Goal: Task Accomplishment & Management: Complete application form

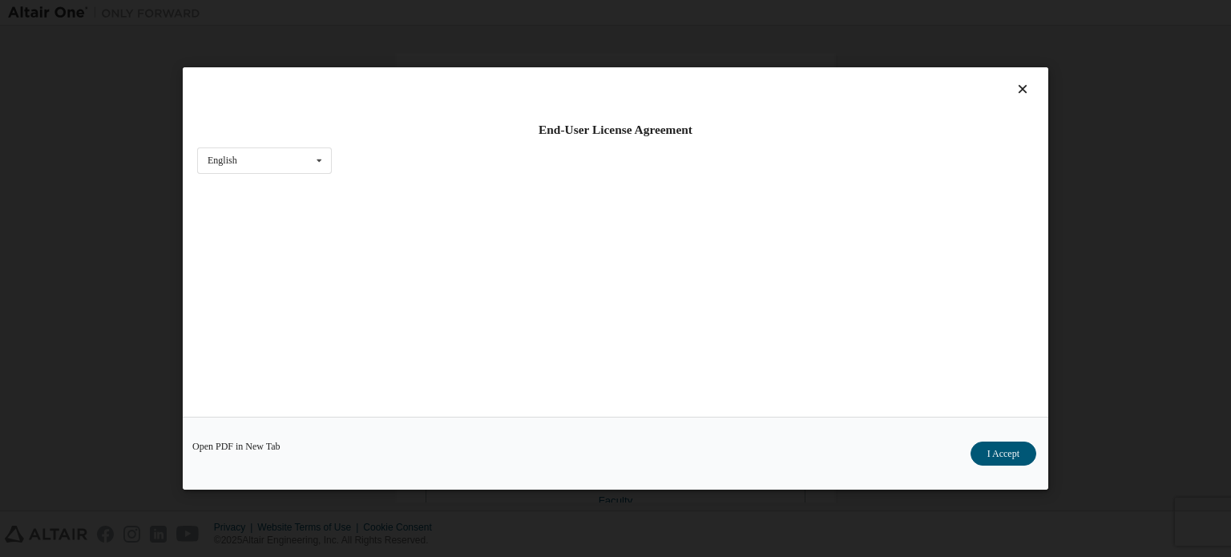
scroll to position [376, 0]
click at [992, 446] on button "I Accept" at bounding box center [1004, 454] width 66 height 24
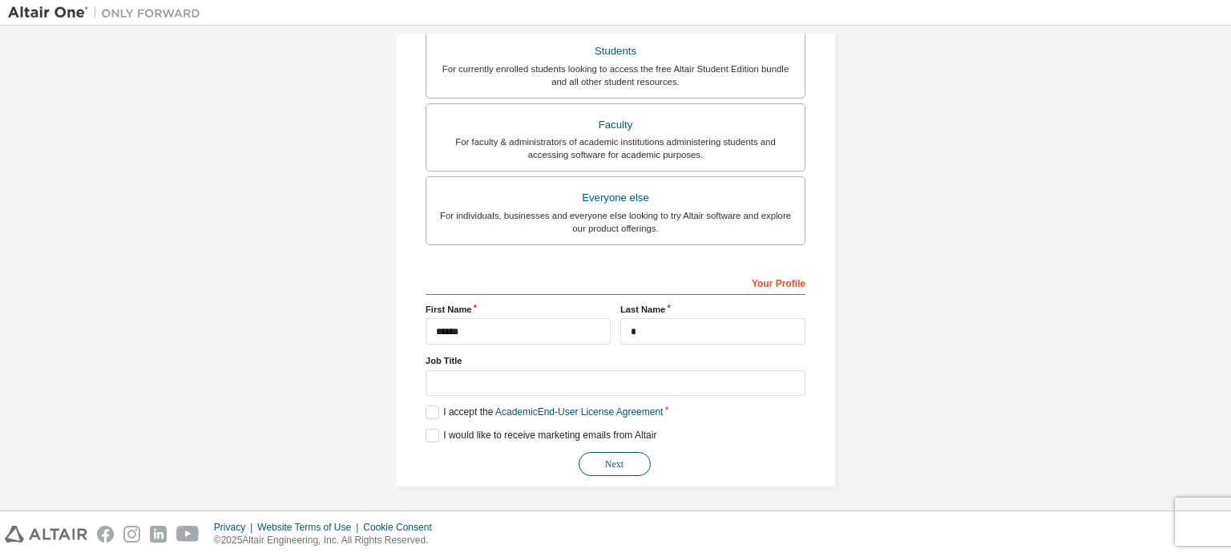
click at [622, 461] on button "Next" at bounding box center [615, 464] width 72 height 24
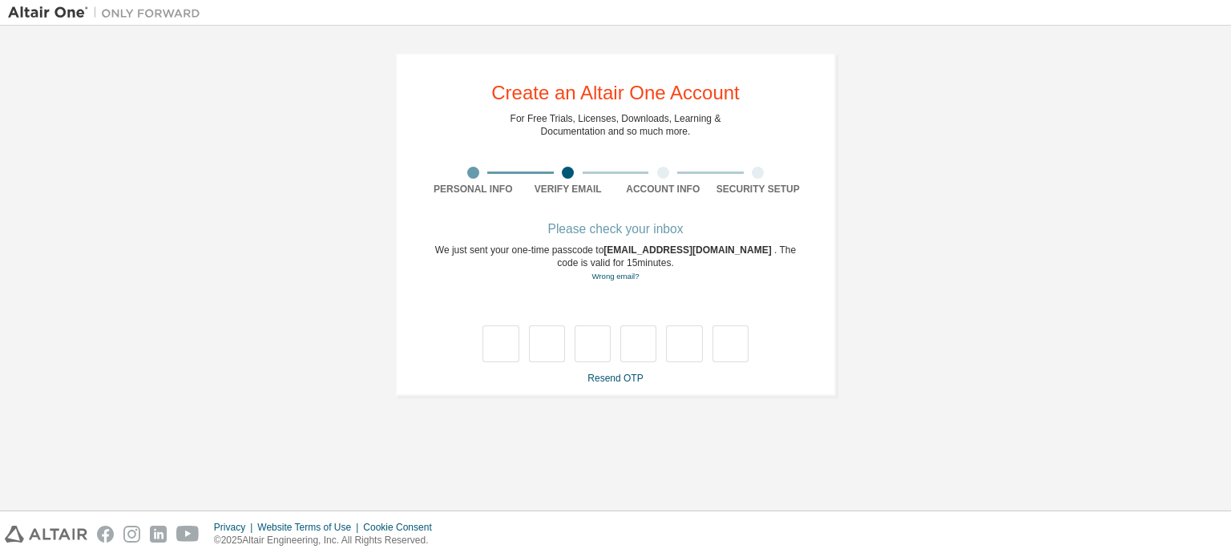
scroll to position [0, 0]
type input "*"
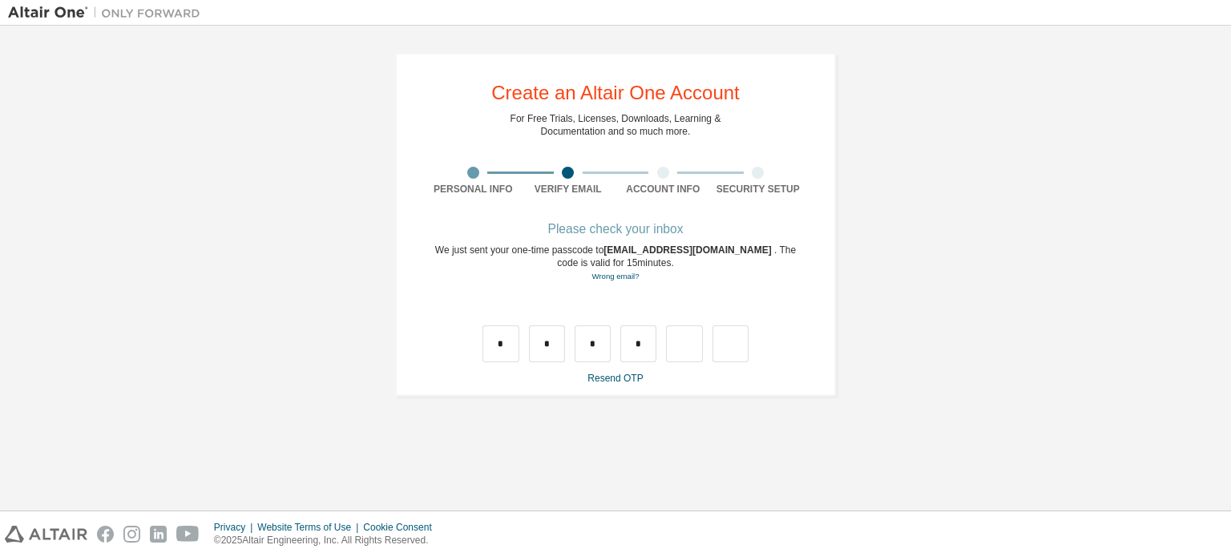
type input "*"
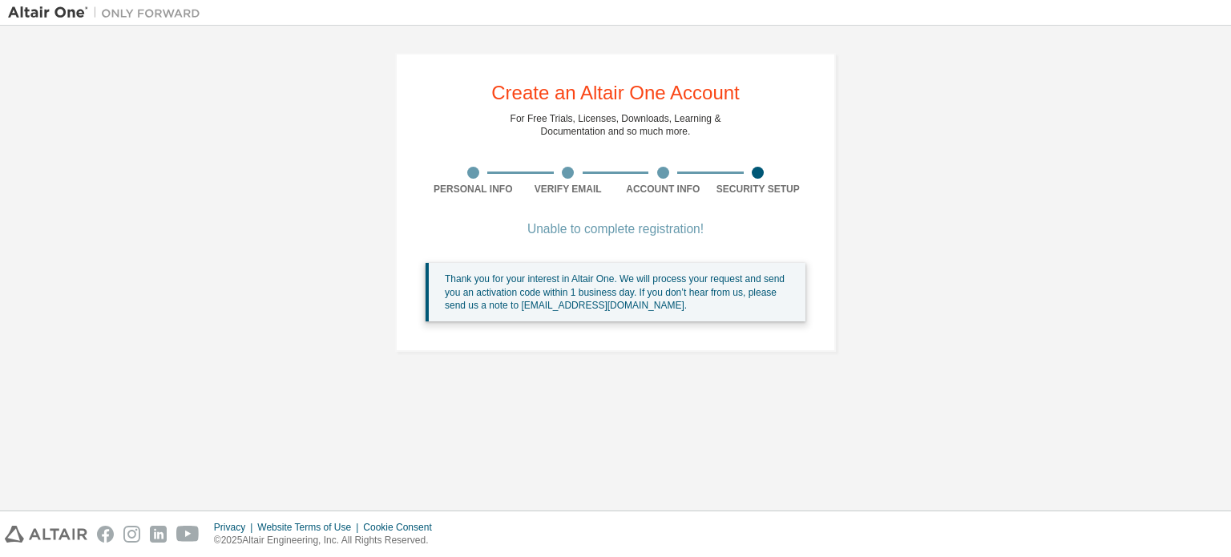
click at [675, 281] on div "Thank you for your interest in Altair One. We will process your request and sen…" at bounding box center [619, 292] width 348 height 39
click at [590, 301] on div "Thank you for your interest in Altair One. We will process your request and sen…" at bounding box center [619, 292] width 348 height 39
click at [613, 211] on div "Create an Altair One Account For Free Trials, Licenses, Downloads, Learning & D…" at bounding box center [615, 202] width 441 height 299
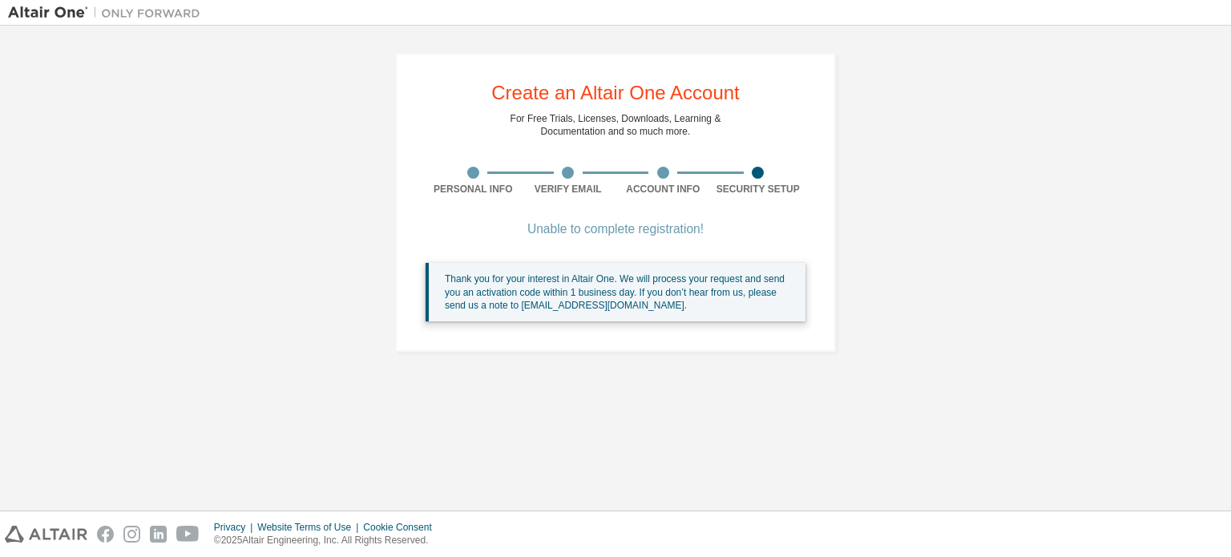
click at [612, 184] on div "Verify Email" at bounding box center [568, 189] width 95 height 13
click at [589, 261] on div "Unable to complete registration! Thank you for your interest in Altair One. We …" at bounding box center [616, 282] width 380 height 116
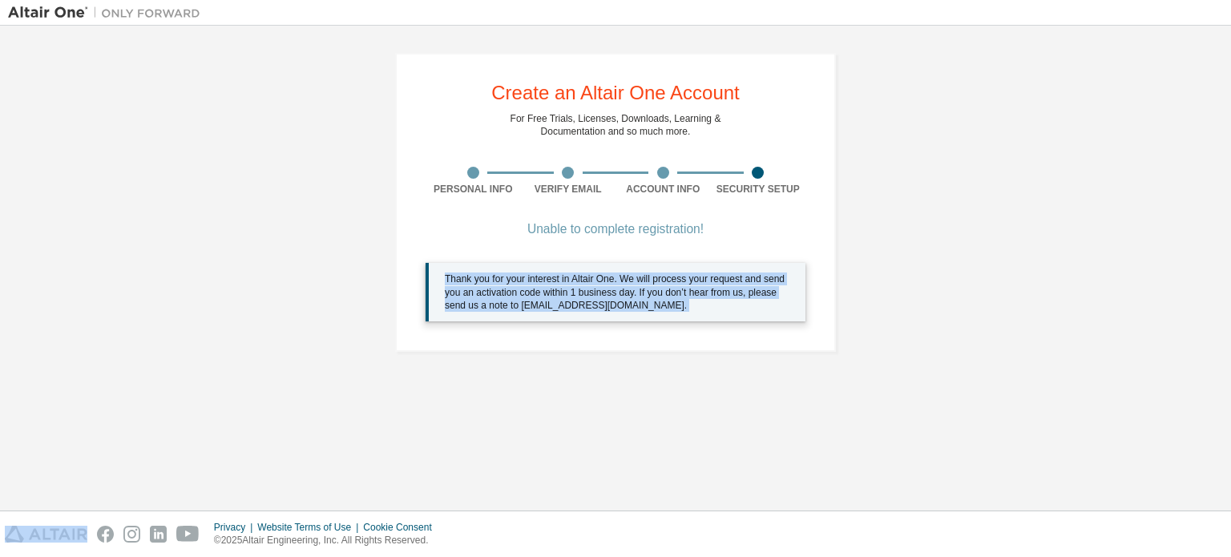
click at [589, 261] on div "Unable to complete registration! Thank you for your interest in Altair One. We …" at bounding box center [616, 282] width 380 height 116
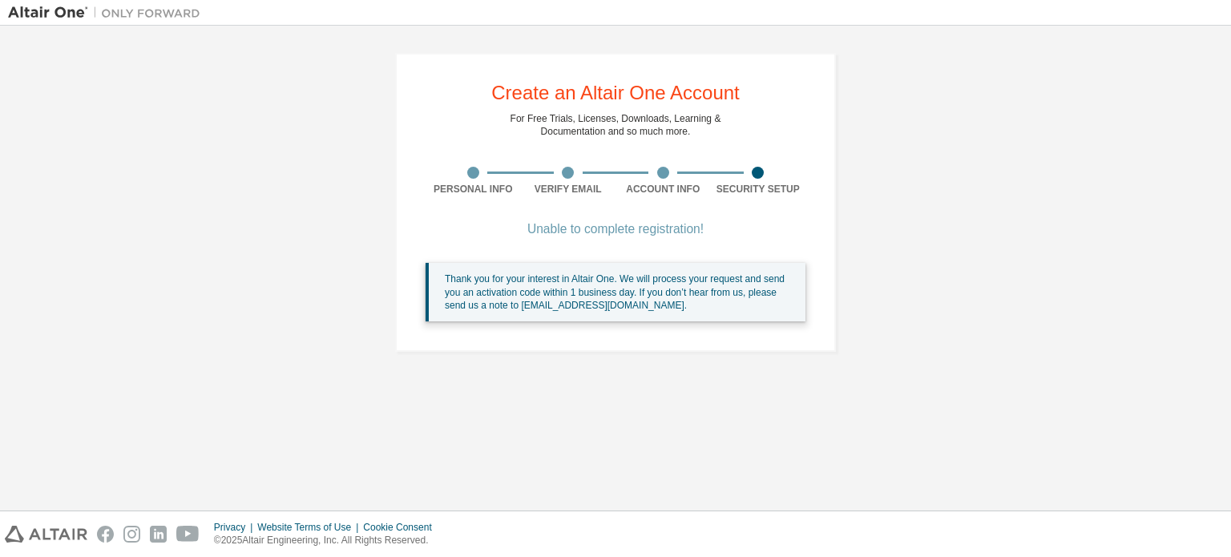
click at [607, 227] on div "Unable to complete registration!" at bounding box center [616, 229] width 380 height 10
click at [584, 296] on div "Thank you for your interest in Altair One. We will process your request and sen…" at bounding box center [619, 292] width 348 height 39
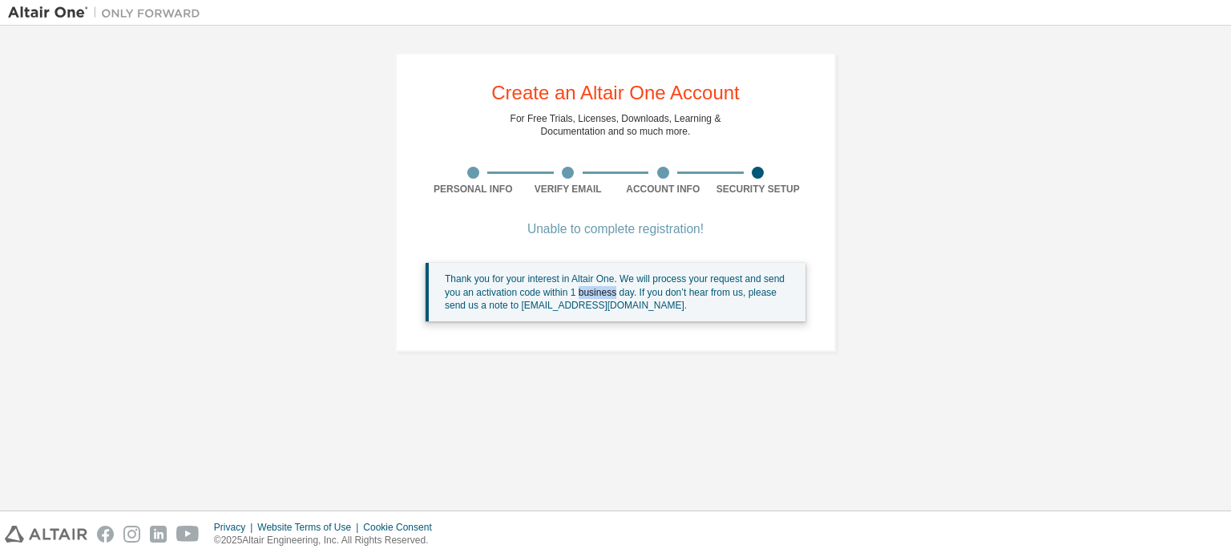
click at [584, 296] on div "Thank you for your interest in Altair One. We will process your request and sen…" at bounding box center [619, 292] width 348 height 39
click at [613, 225] on div "Unable to complete registration!" at bounding box center [616, 229] width 380 height 10
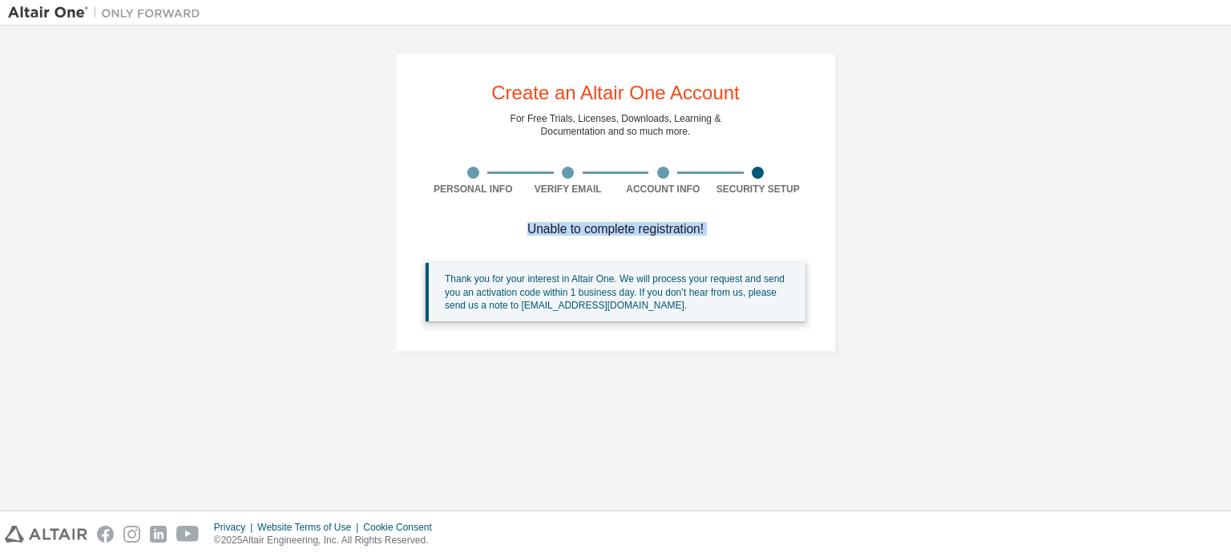
click at [702, 224] on div "Unable to complete registration!" at bounding box center [616, 229] width 380 height 10
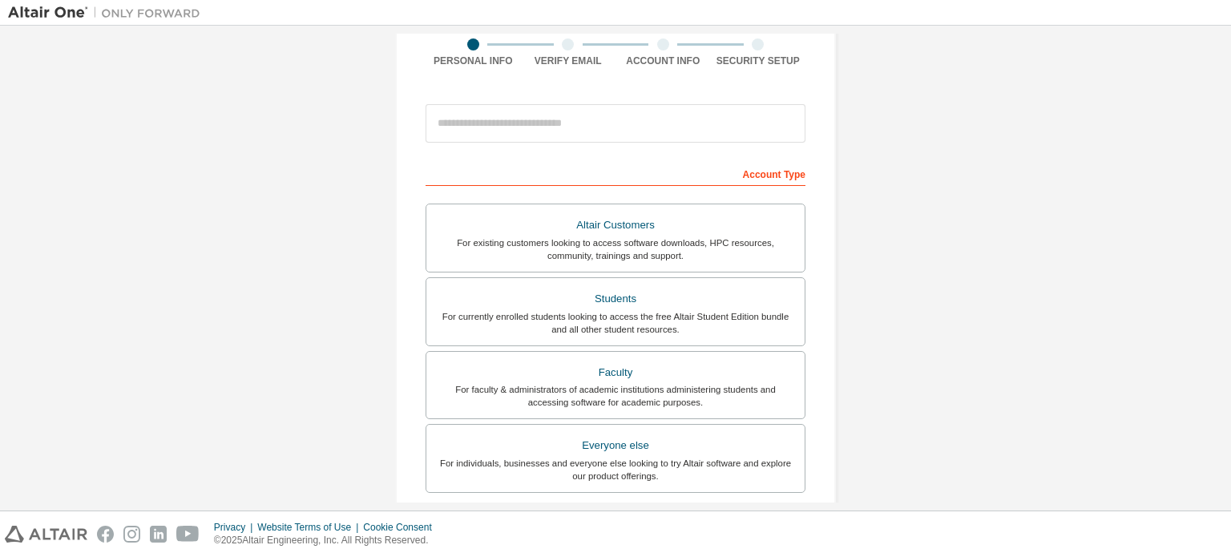
scroll to position [130, 0]
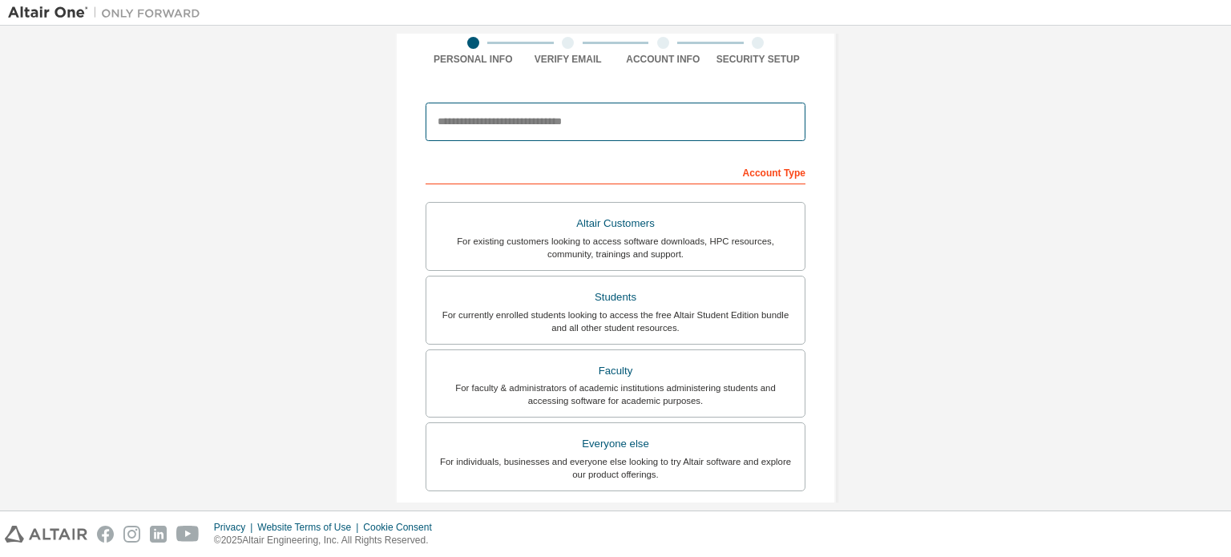
click at [490, 116] on input "email" at bounding box center [616, 122] width 380 height 38
type input "**********"
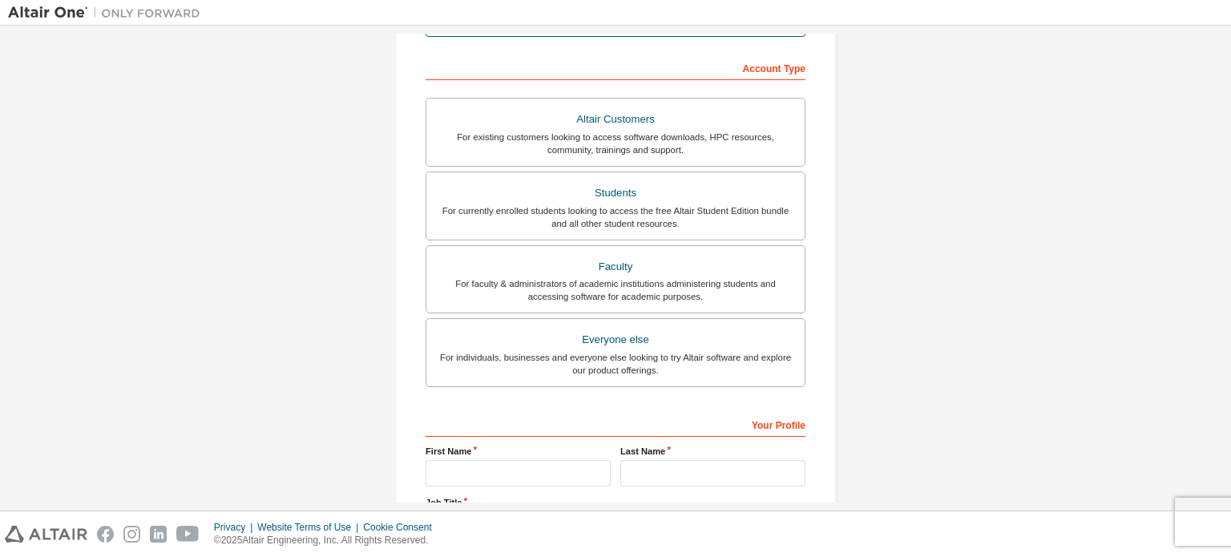
scroll to position [230, 0]
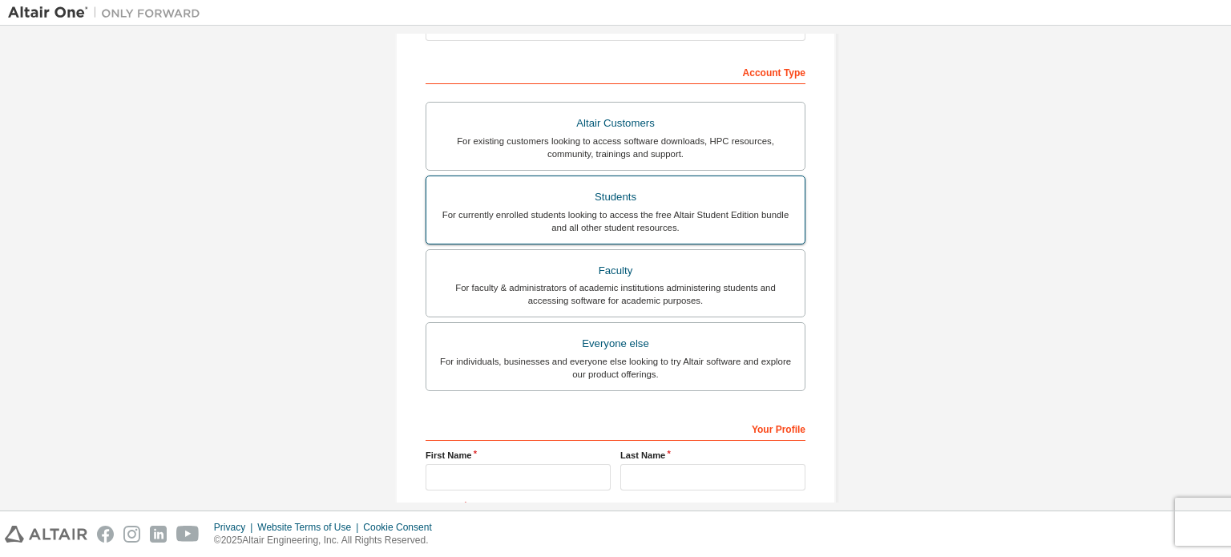
click at [523, 189] on div "Students" at bounding box center [615, 197] width 359 height 22
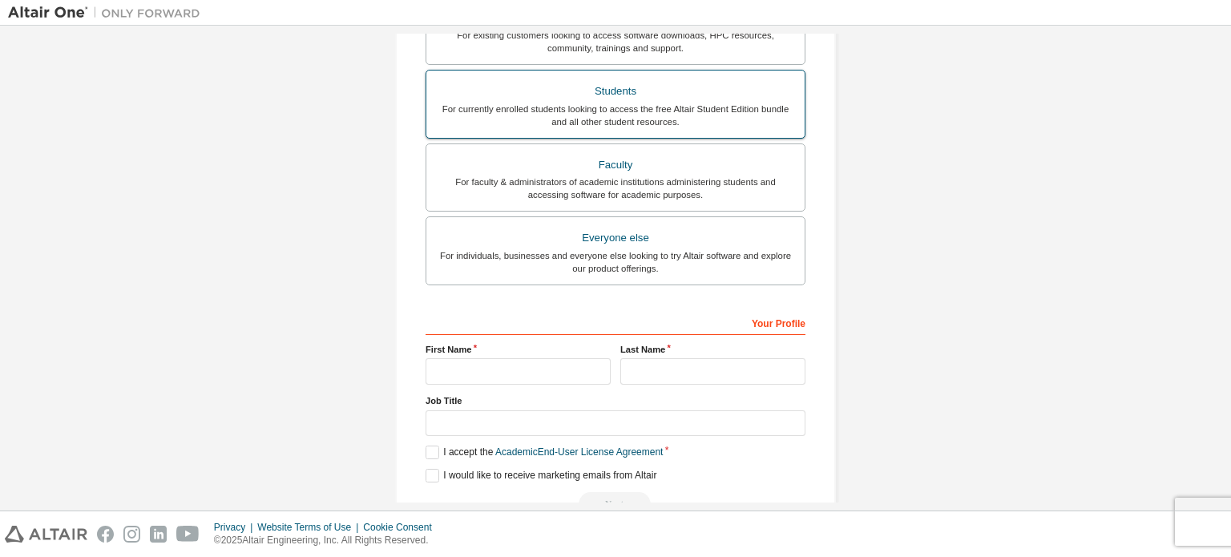
scroll to position [340, 0]
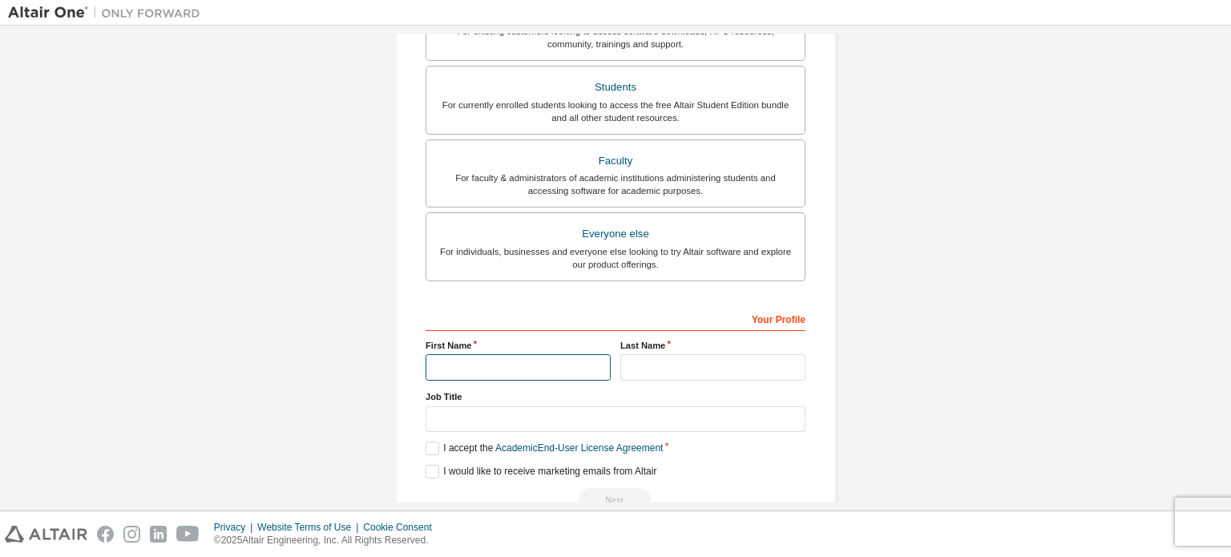
click at [491, 373] on input "text" at bounding box center [518, 367] width 185 height 26
type input "******"
click at [688, 358] on input "text" at bounding box center [712, 367] width 185 height 26
type input "*"
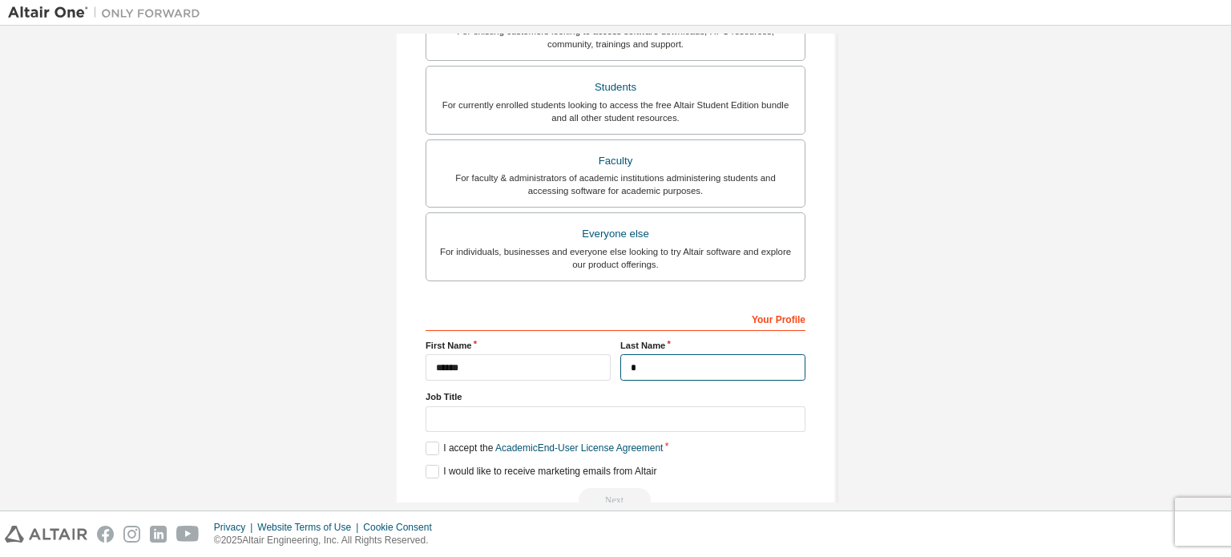
scroll to position [376, 0]
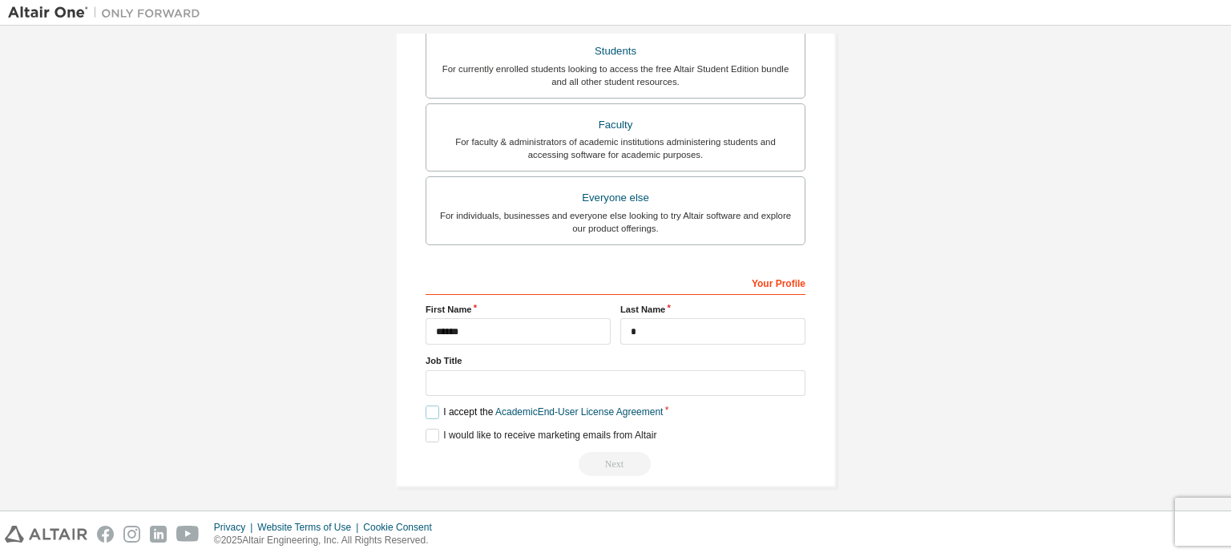
click at [430, 406] on label "I accept the Academic End-User License Agreement" at bounding box center [544, 413] width 237 height 14
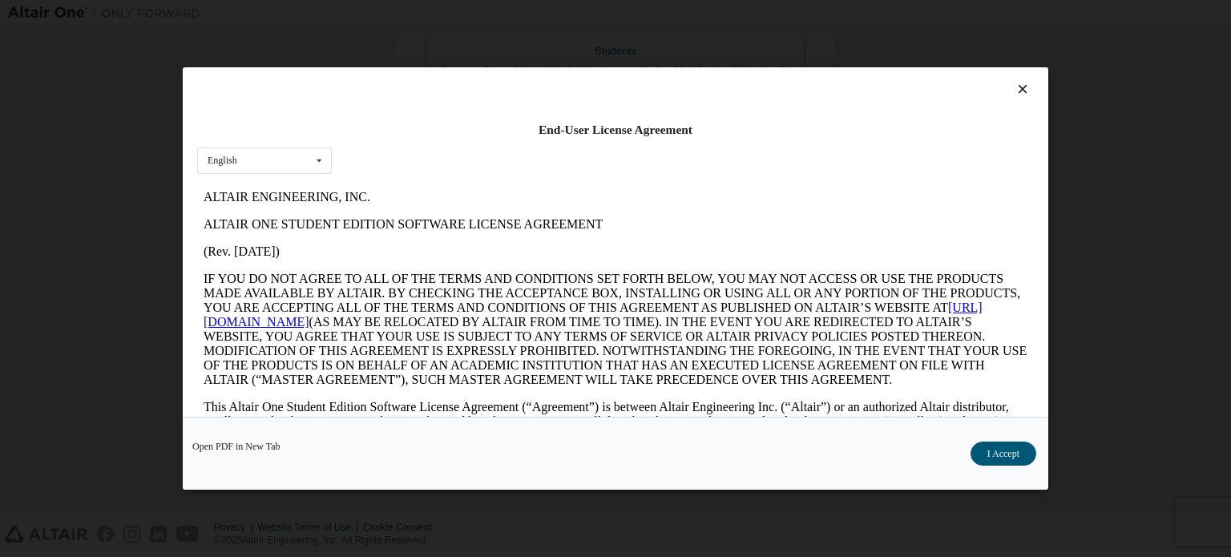
scroll to position [0, 0]
click at [1002, 461] on button "I Accept" at bounding box center [1004, 454] width 66 height 24
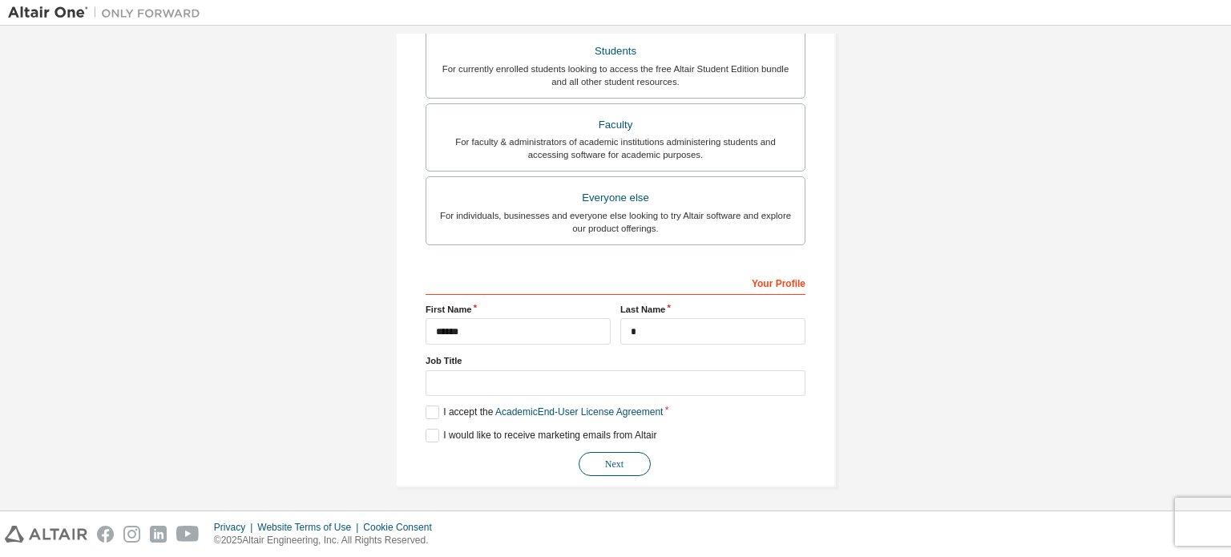
click at [612, 454] on button "Next" at bounding box center [615, 464] width 72 height 24
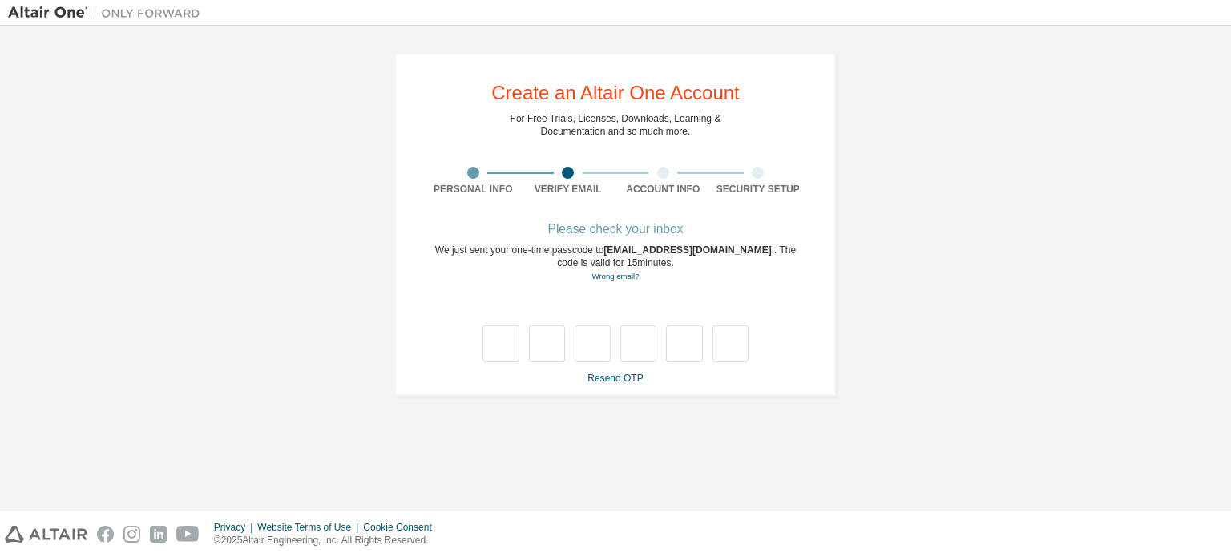
type input "*"
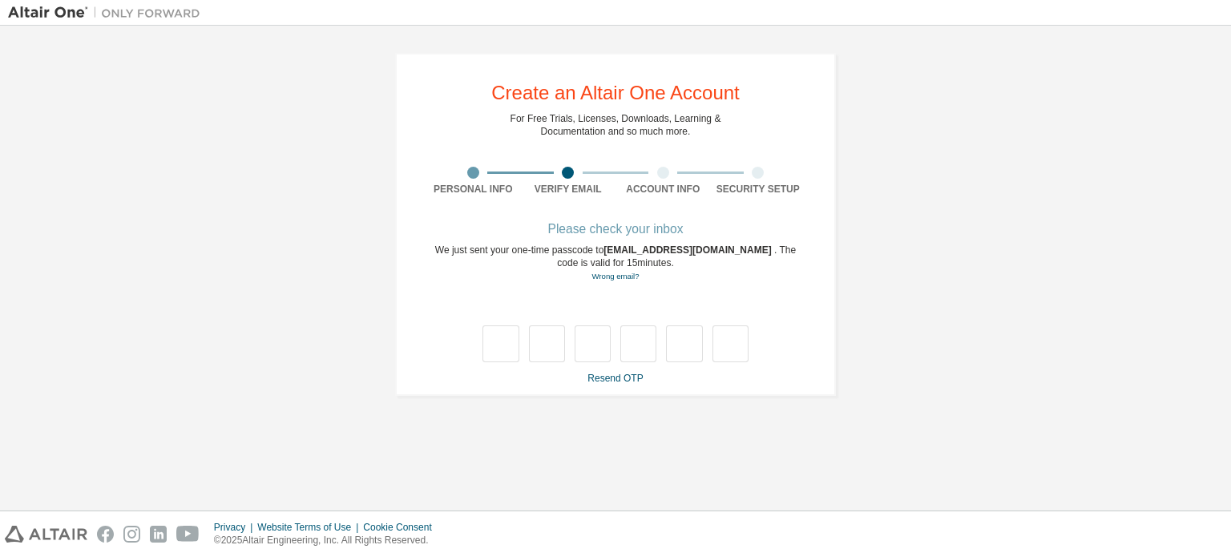
type input "*"
